Goal: Information Seeking & Learning: Learn about a topic

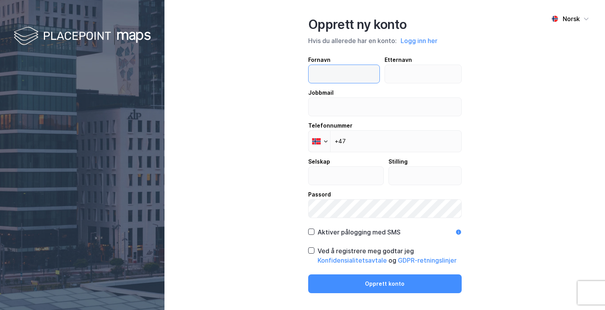
click at [350, 74] on input "text" at bounding box center [343, 74] width 71 height 18
type input "Joar"
type input "Indergård"
type input "joar.indergard@elmo.no"
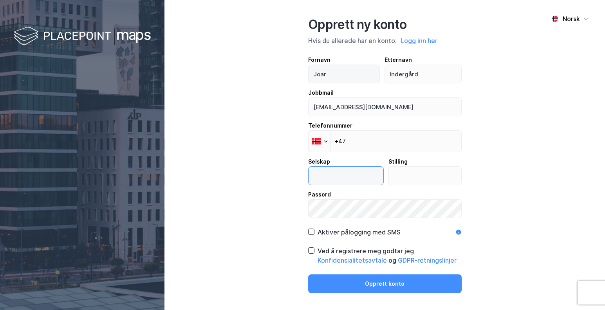
type input "Elmo Teknikk AS"
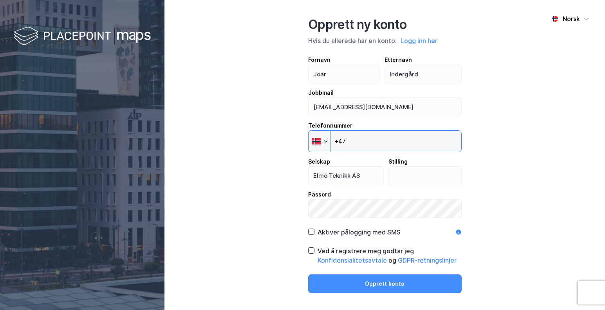
click at [380, 146] on input "+47" at bounding box center [384, 141] width 153 height 22
type input "+47 906 65 125"
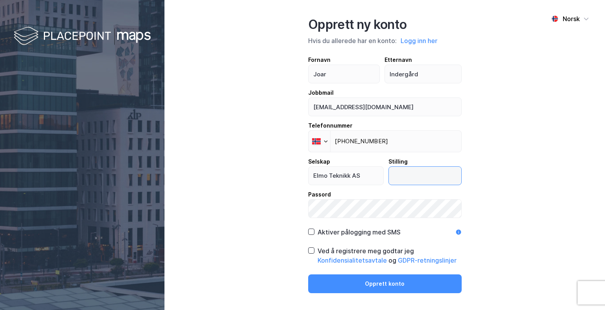
click at [429, 180] on input "text" at bounding box center [425, 176] width 72 height 18
type input "Daglig leder"
click at [310, 234] on icon at bounding box center [310, 231] width 5 height 5
click at [311, 252] on icon at bounding box center [310, 250] width 5 height 5
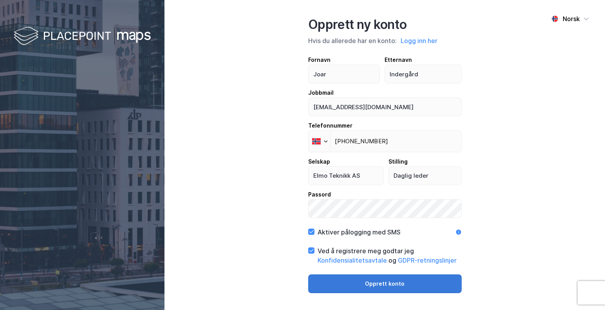
click at [387, 285] on button "Opprett konto" at bounding box center [384, 283] width 153 height 19
click at [371, 285] on button "Opprett konto" at bounding box center [384, 283] width 153 height 19
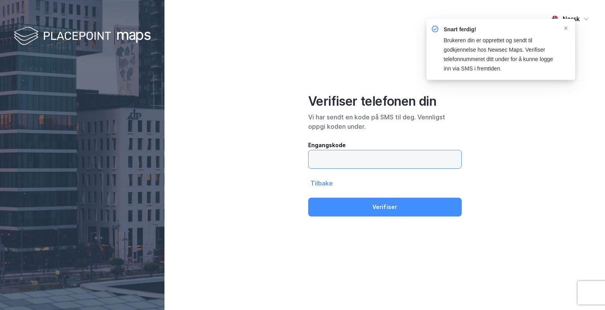
click at [366, 160] on input "text" at bounding box center [384, 159] width 153 height 18
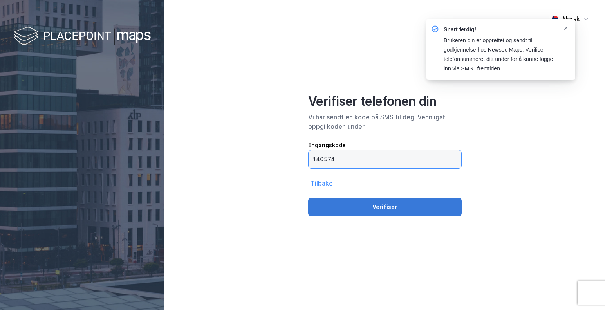
type input "140574"
click at [370, 206] on button "Verifiser" at bounding box center [384, 207] width 153 height 19
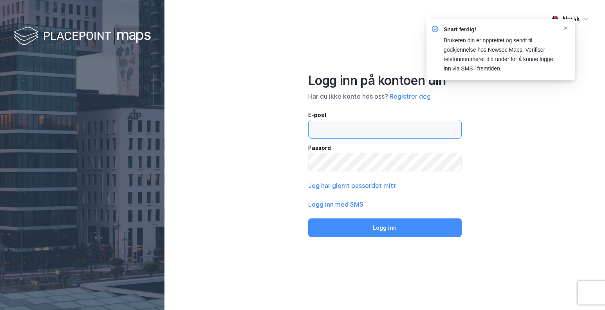
type input "[EMAIL_ADDRESS][DOMAIN_NAME]"
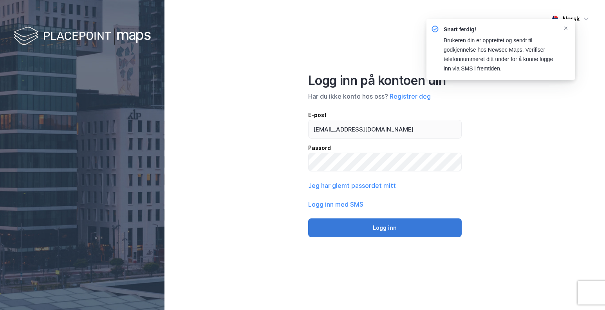
click at [389, 229] on button "Logg inn" at bounding box center [384, 227] width 153 height 19
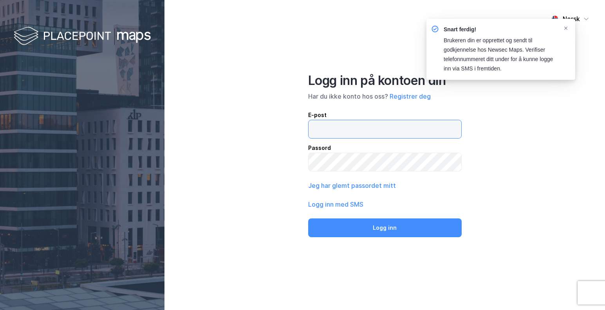
type input "[EMAIL_ADDRESS][DOMAIN_NAME]"
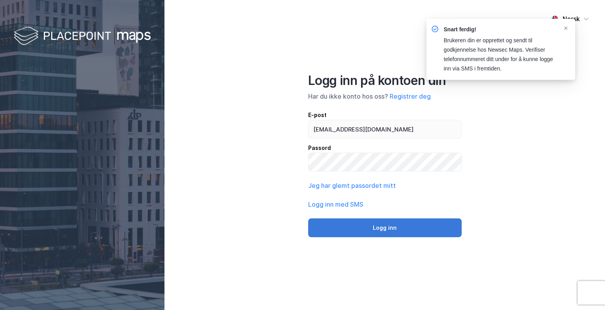
click at [379, 227] on button "Logg inn" at bounding box center [384, 227] width 153 height 19
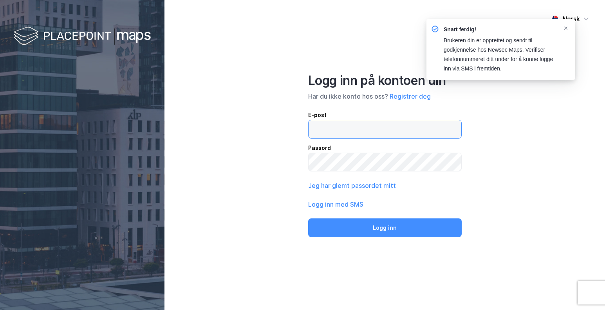
type input "[EMAIL_ADDRESS][DOMAIN_NAME]"
click at [531, 164] on div "Norsk Logg inn på kontoen din Har du ikke konto hos oss? Registrer deg E-post j…" at bounding box center [384, 155] width 440 height 310
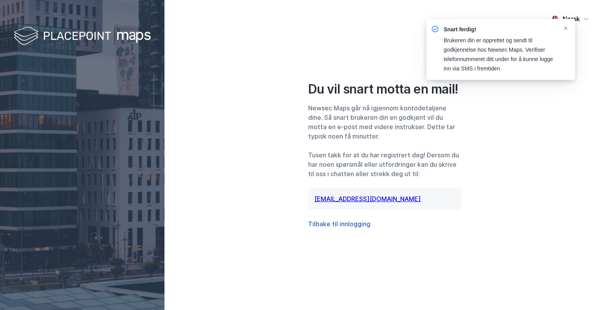
click at [351, 224] on button "Tilbake til innlogging" at bounding box center [339, 223] width 62 height 9
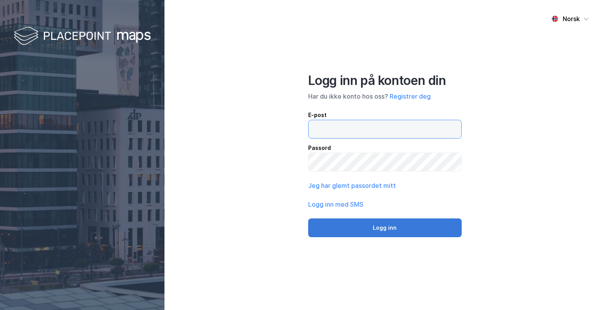
type input "[EMAIL_ADDRESS][DOMAIN_NAME]"
click at [385, 228] on button "Logg inn" at bounding box center [384, 227] width 153 height 19
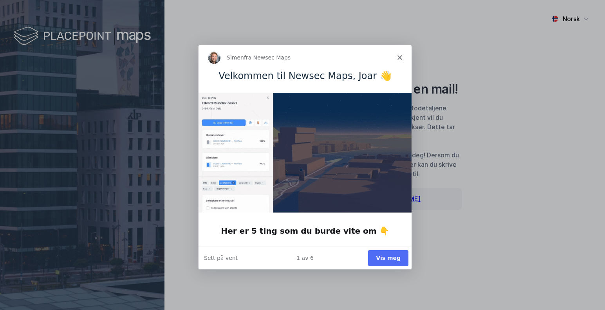
click at [387, 258] on button "Vis meg" at bounding box center [387, 258] width 40 height 16
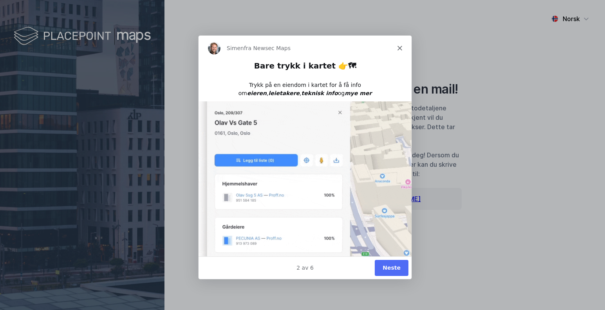
click at [391, 270] on button "Neste" at bounding box center [391, 268] width 34 height 16
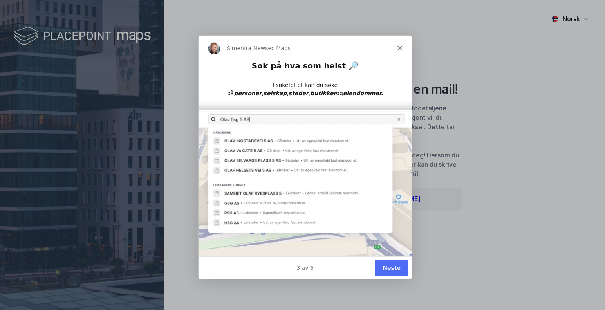
click at [394, 269] on button "Neste" at bounding box center [391, 268] width 34 height 16
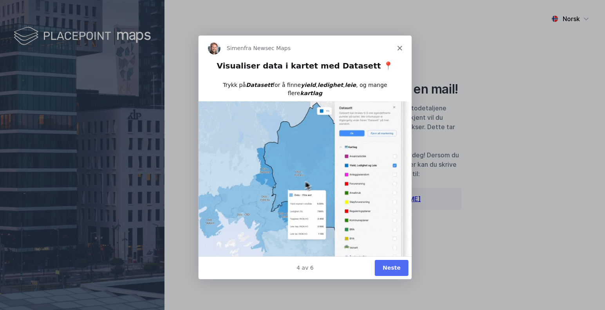
click at [391, 268] on button "Neste" at bounding box center [391, 268] width 34 height 16
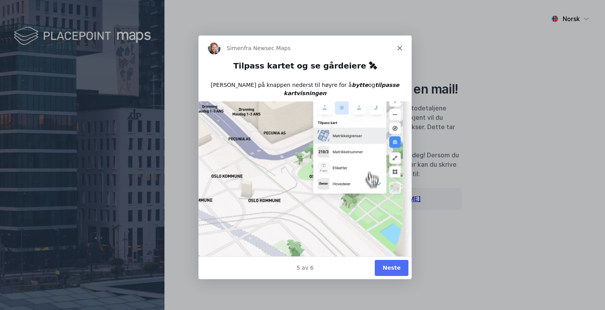
click at [392, 269] on button "Neste" at bounding box center [391, 268] width 34 height 16
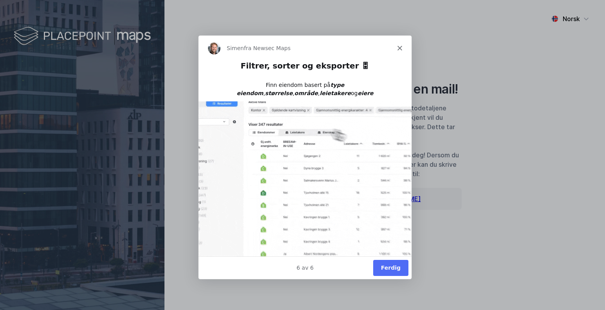
click at [389, 268] on button "Ferdig" at bounding box center [389, 268] width 35 height 16
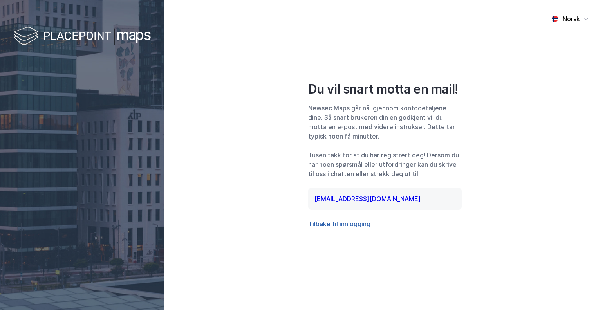
click at [346, 225] on button "Tilbake til innlogging" at bounding box center [339, 223] width 62 height 9
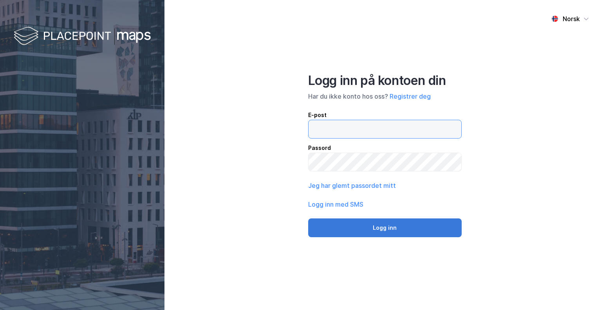
type input "[EMAIL_ADDRESS][DOMAIN_NAME]"
click at [369, 225] on button "Logg inn" at bounding box center [384, 227] width 153 height 19
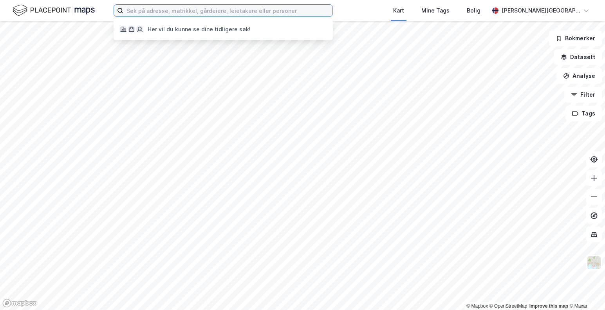
click at [188, 10] on input at bounding box center [227, 11] width 209 height 12
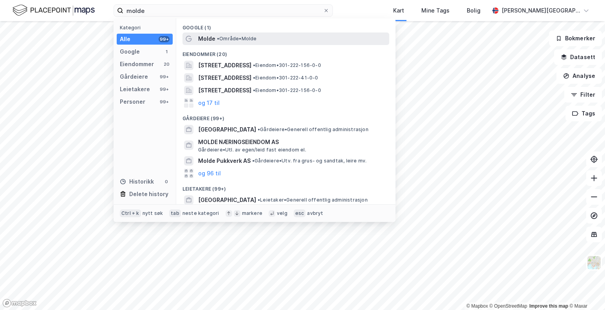
click at [209, 38] on span "Molde" at bounding box center [206, 38] width 17 height 9
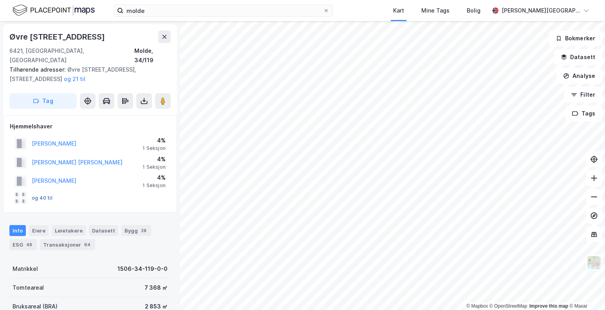
click at [0, 0] on button "og 40 til" at bounding box center [0, 0] width 0 height 0
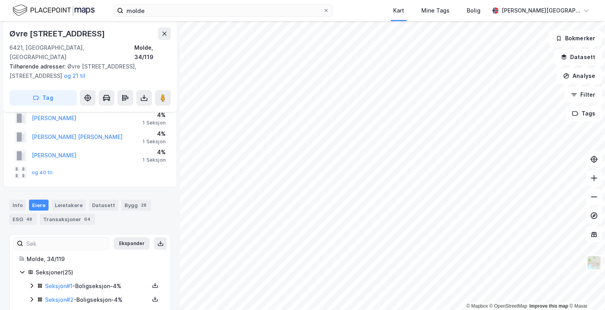
scroll to position [39, 0]
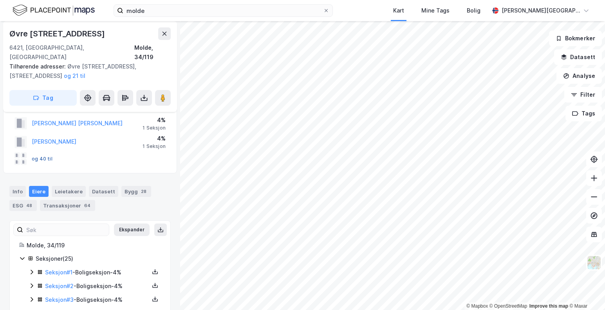
click at [0, 0] on button "og 40 til" at bounding box center [0, 0] width 0 height 0
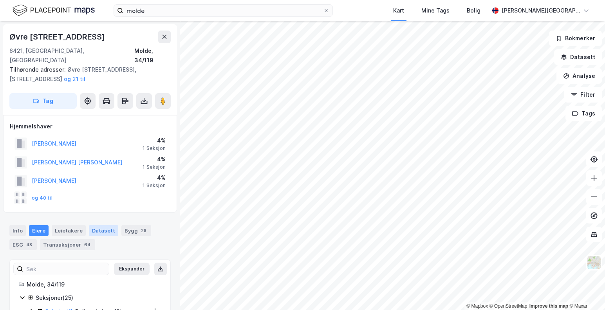
scroll to position [117, 0]
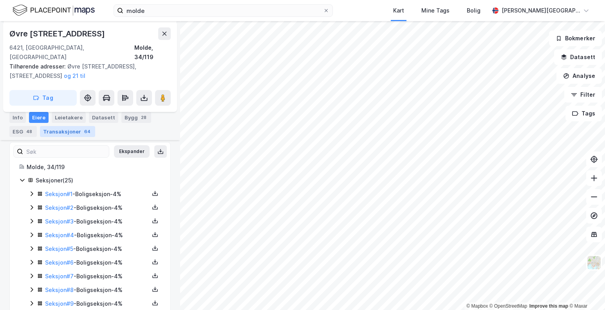
click at [60, 127] on div "Transaksjoner 64" at bounding box center [67, 131] width 55 height 11
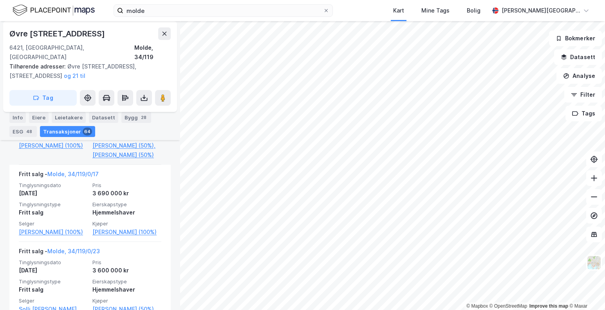
scroll to position [352, 0]
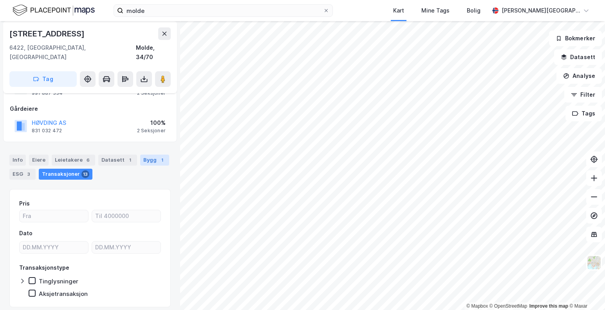
scroll to position [39, 0]
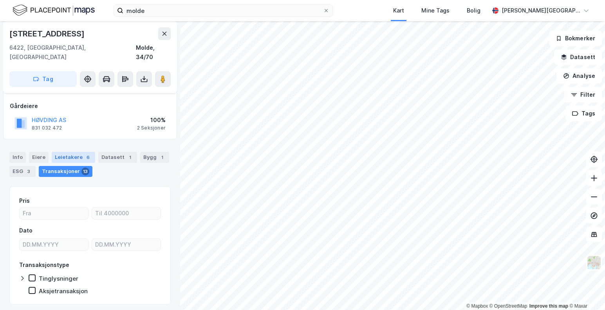
click at [65, 152] on div "Leietakere 6" at bounding box center [73, 157] width 43 height 11
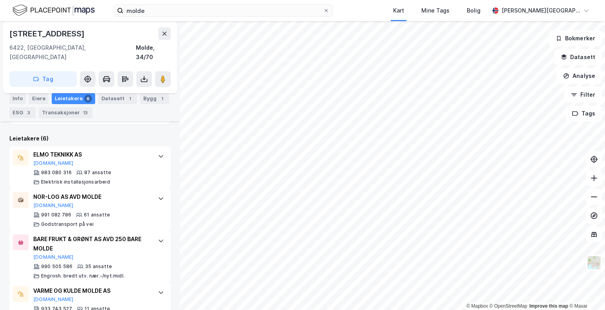
scroll to position [173, 0]
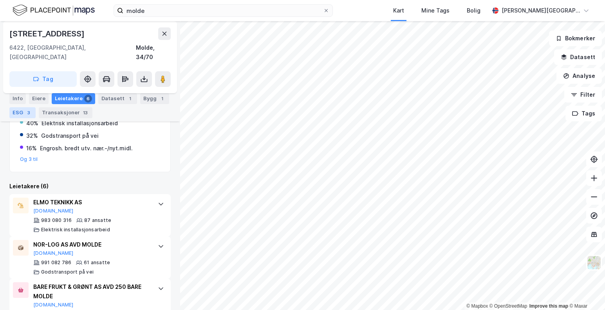
click at [14, 113] on div "ESG 3" at bounding box center [22, 112] width 26 height 11
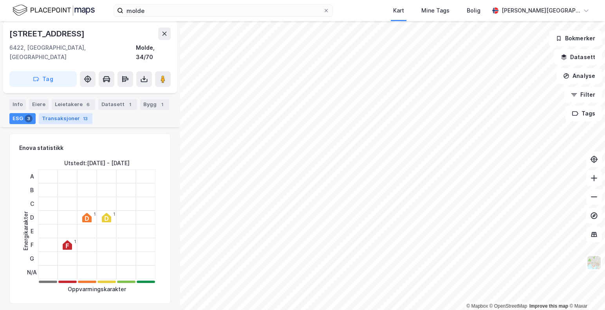
scroll to position [74, 0]
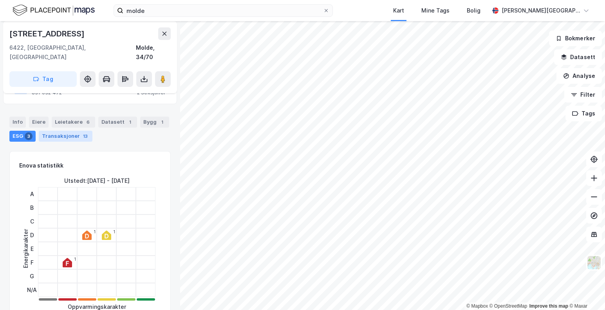
click at [72, 131] on div "Transaksjoner 13" at bounding box center [66, 136] width 54 height 11
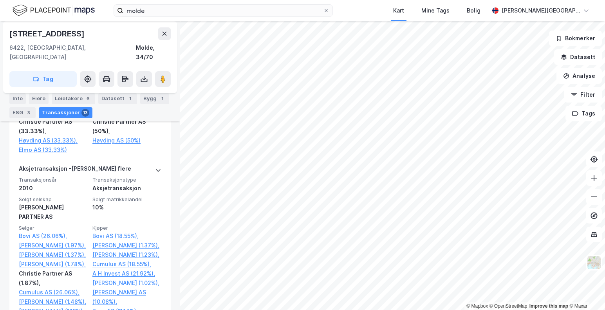
scroll to position [661, 0]
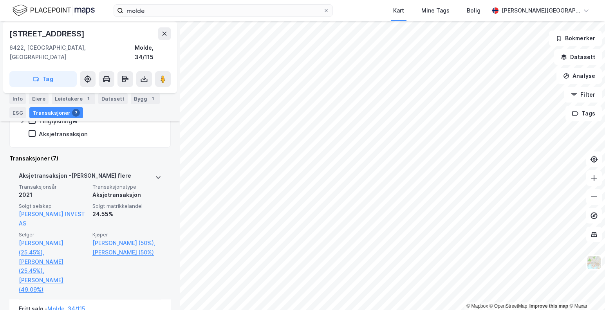
scroll to position [262, 0]
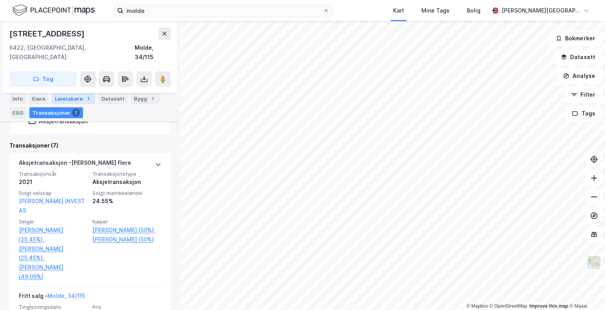
click at [67, 98] on div "Leietakere 1" at bounding box center [73, 98] width 43 height 11
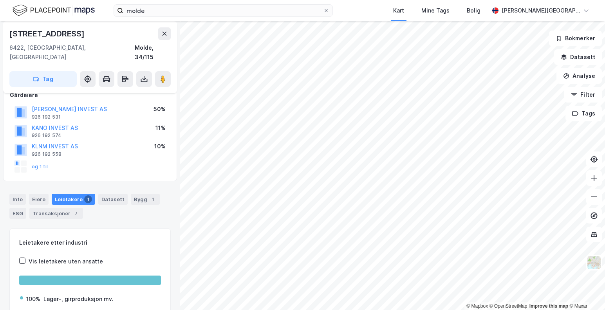
scroll to position [118, 0]
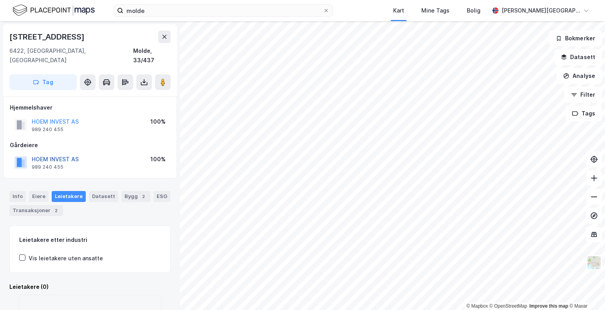
click at [0, 0] on button "HOEM INVEST AS" at bounding box center [0, 0] width 0 height 0
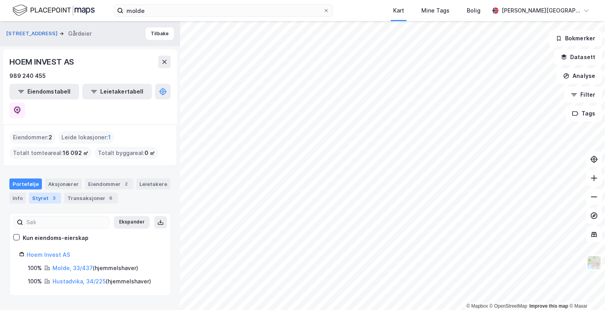
click at [47, 193] on div "Styret 3" at bounding box center [45, 198] width 32 height 11
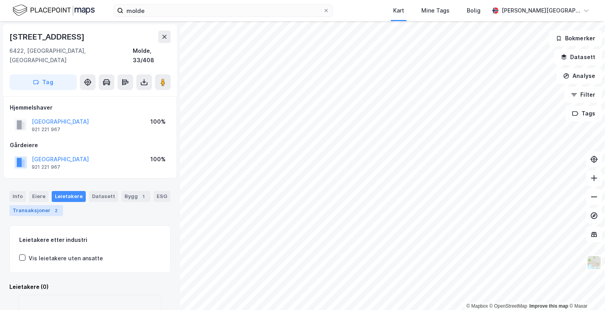
click at [40, 205] on div "Transaksjoner 2" at bounding box center [36, 210] width 54 height 11
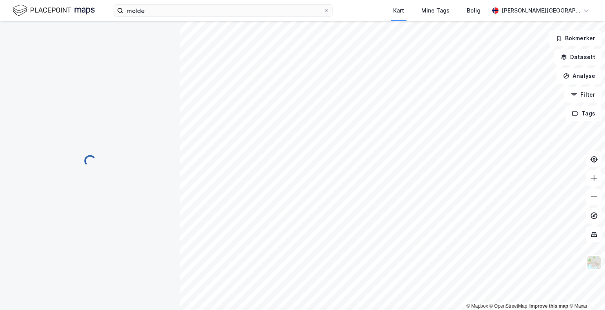
scroll to position [5, 0]
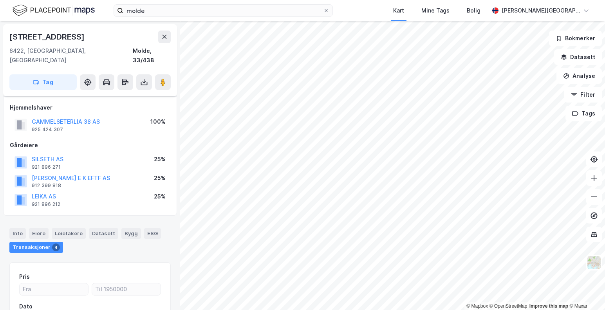
scroll to position [5, 0]
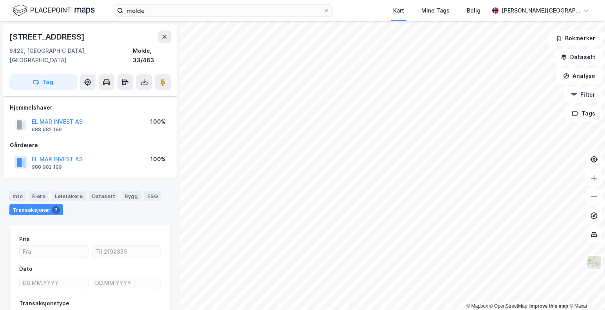
scroll to position [5, 0]
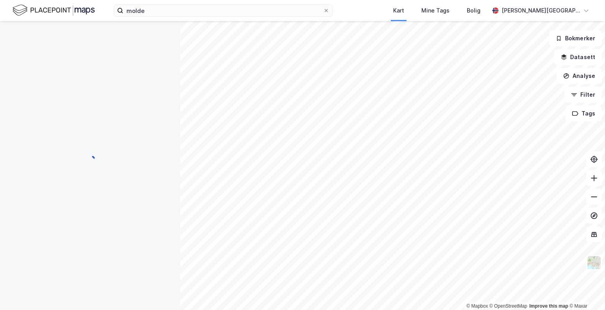
scroll to position [5, 0]
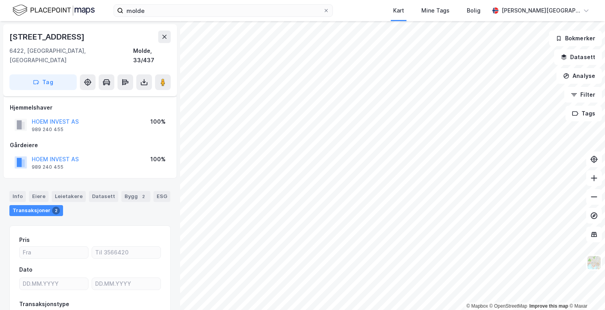
scroll to position [5, 0]
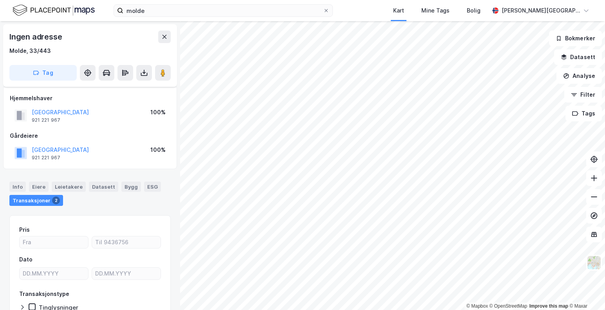
scroll to position [5, 0]
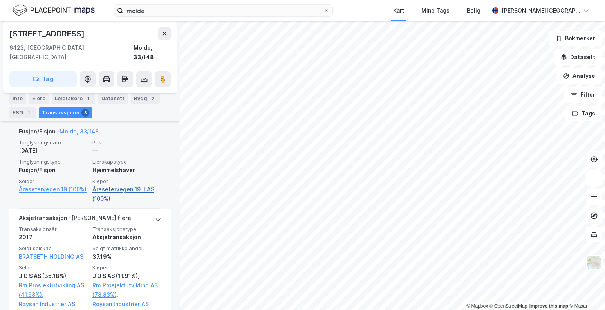
scroll to position [201, 0]
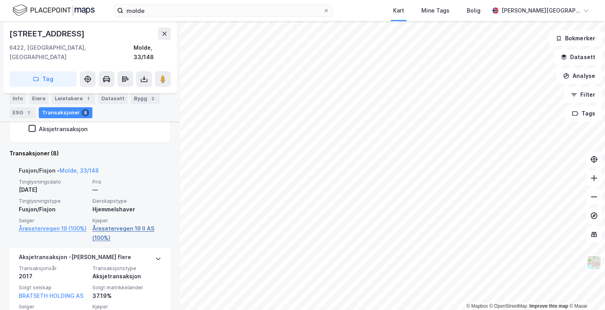
click at [117, 224] on link "Åresetervegen 19 II AS (100%)" at bounding box center [126, 233] width 69 height 19
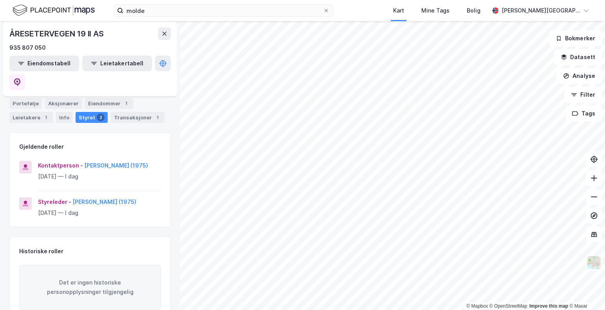
scroll to position [41, 0]
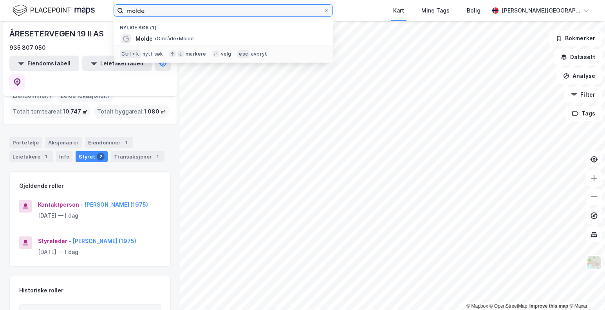
click at [182, 12] on input "molde" at bounding box center [223, 11] width 200 height 12
type input "m"
type input "angvik"
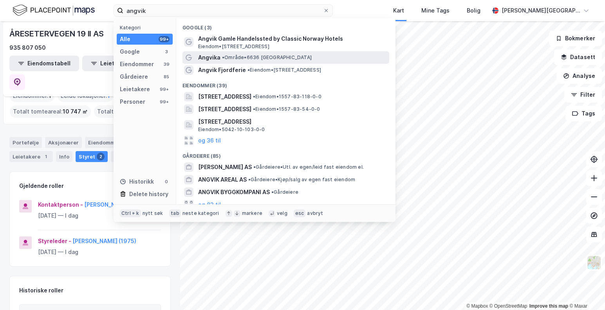
click at [218, 54] on span "Angvika" at bounding box center [209, 57] width 22 height 9
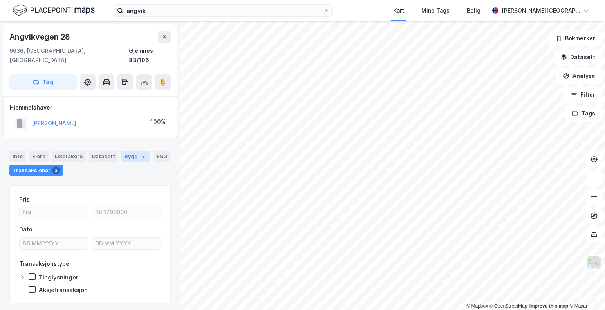
click at [125, 151] on div "Bygg 2" at bounding box center [135, 156] width 29 height 11
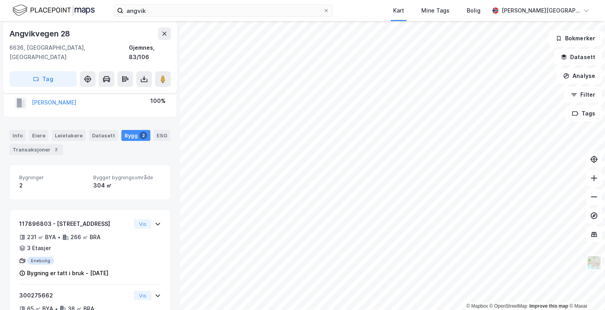
scroll to position [39, 0]
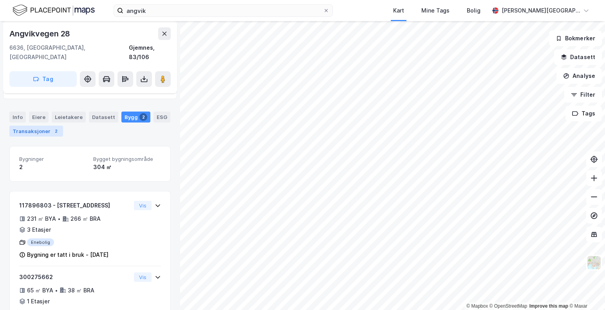
click at [31, 126] on div "Transaksjoner 2" at bounding box center [36, 131] width 54 height 11
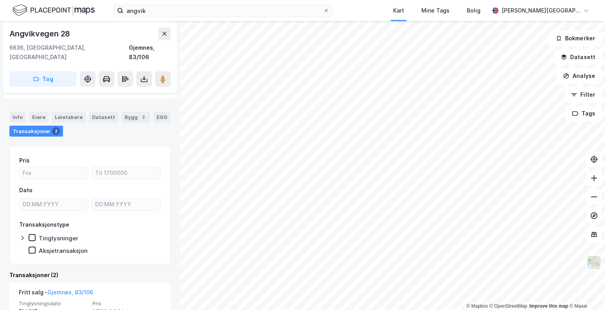
scroll to position [39, 0]
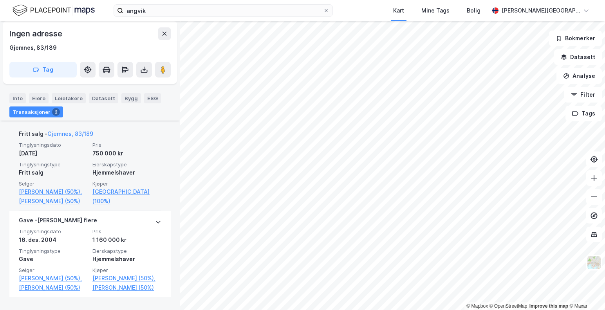
scroll to position [243, 0]
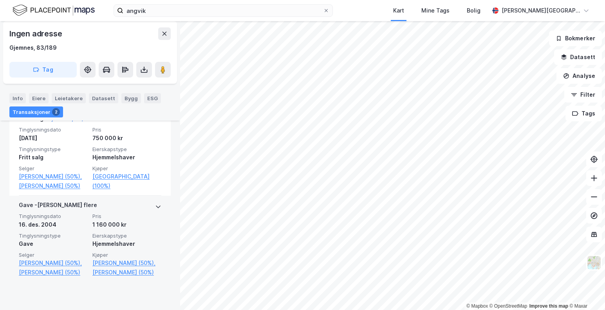
click at [155, 210] on icon at bounding box center [158, 207] width 6 height 6
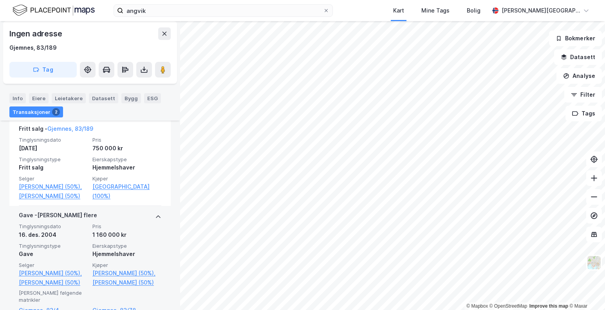
scroll to position [283, 0]
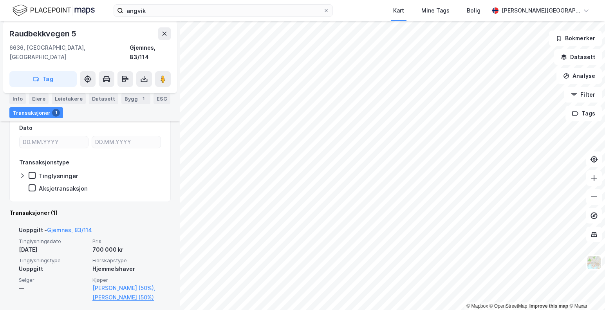
scroll to position [124, 0]
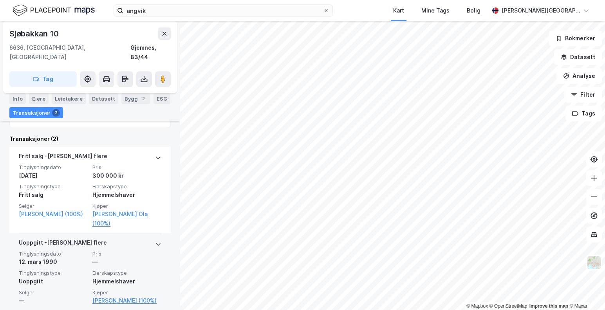
scroll to position [19, 0]
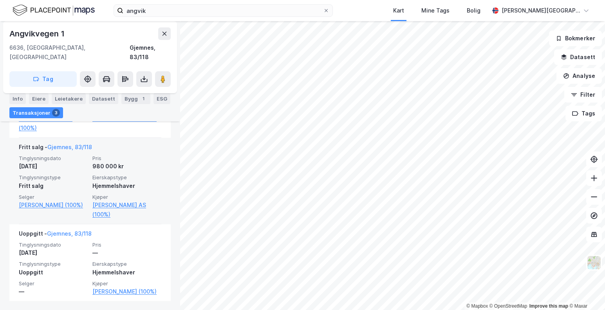
scroll to position [271, 0]
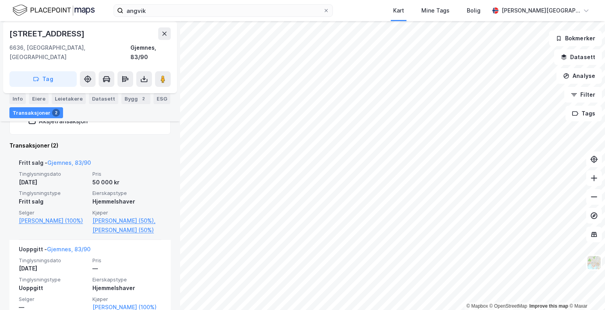
scroll to position [201, 0]
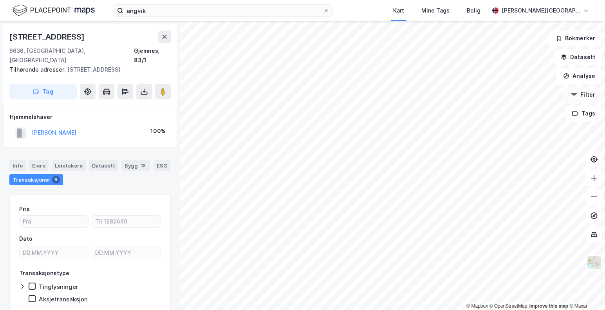
click at [566, 94] on div "© Mapbox © OpenStreetMap Improve this map © Maxar Angvikvegen 31 6636, Angvik, …" at bounding box center [302, 165] width 605 height 289
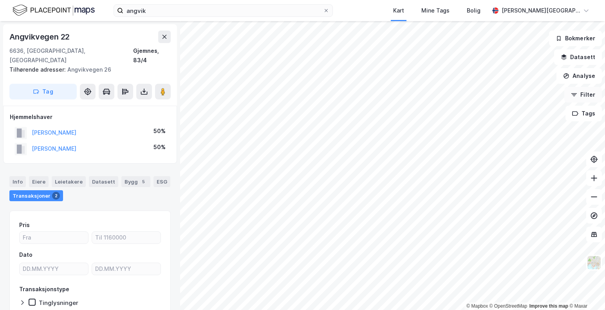
scroll to position [0, 0]
